Goal: Information Seeking & Learning: Learn about a topic

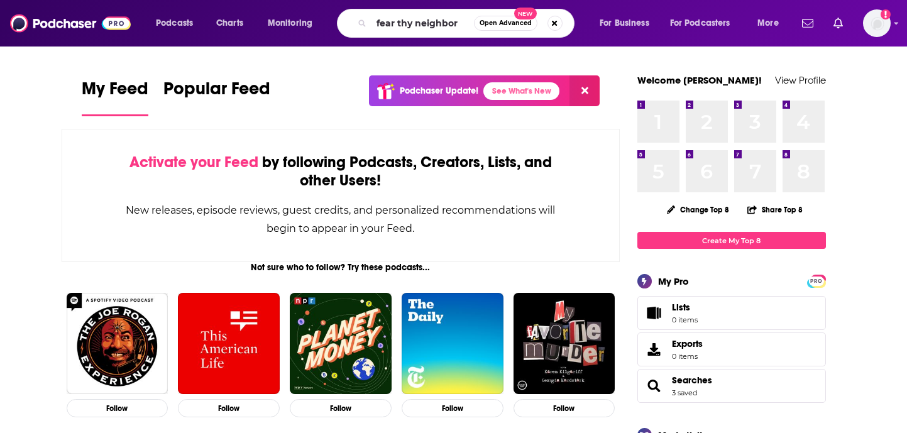
type input "fear thy neighbor"
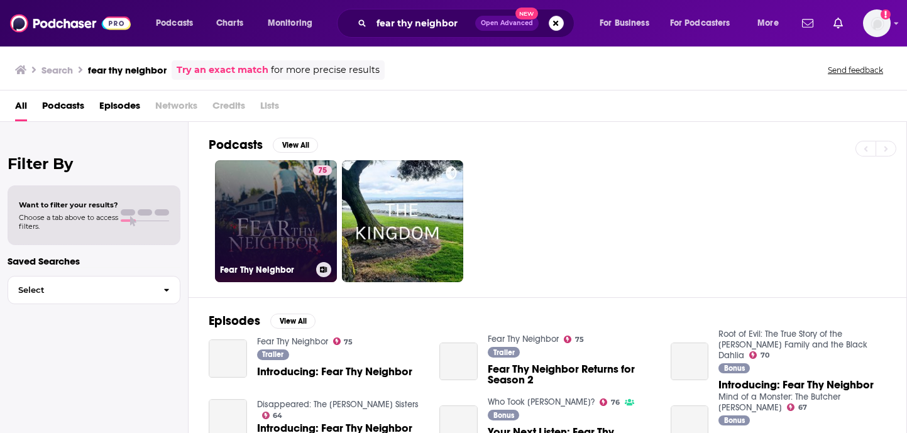
click at [281, 250] on link "75 Fear Thy Neighbor" at bounding box center [276, 221] width 122 height 122
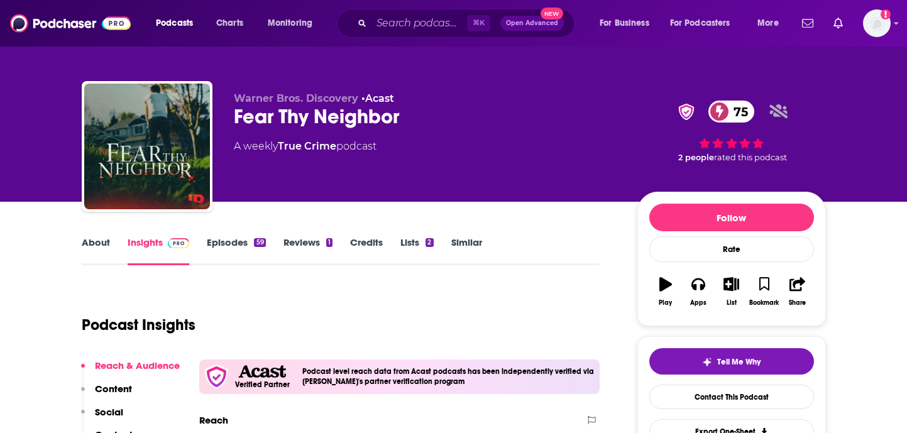
scroll to position [5, 0]
